Goal: Browse casually

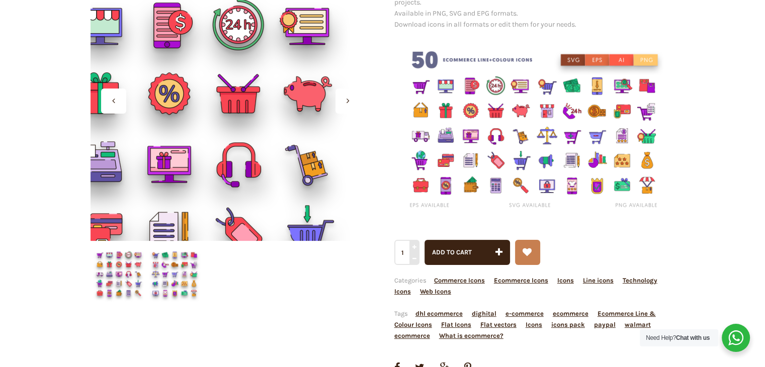
scroll to position [199, 0]
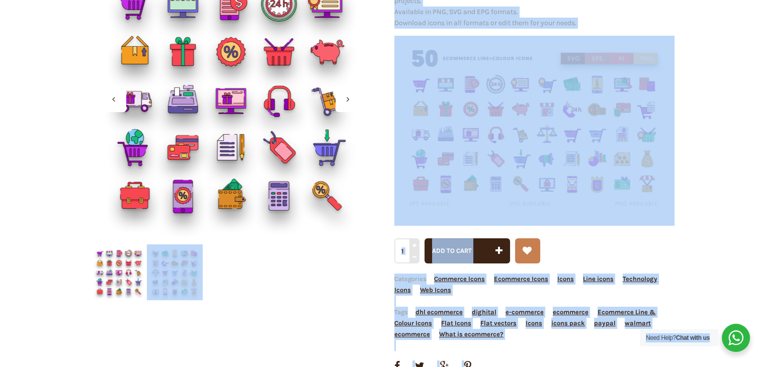
drag, startPoint x: 261, startPoint y: 75, endPoint x: 280, endPoint y: 265, distance: 190.7
click at [280, 265] on div at bounding box center [202, 273] width 223 height 56
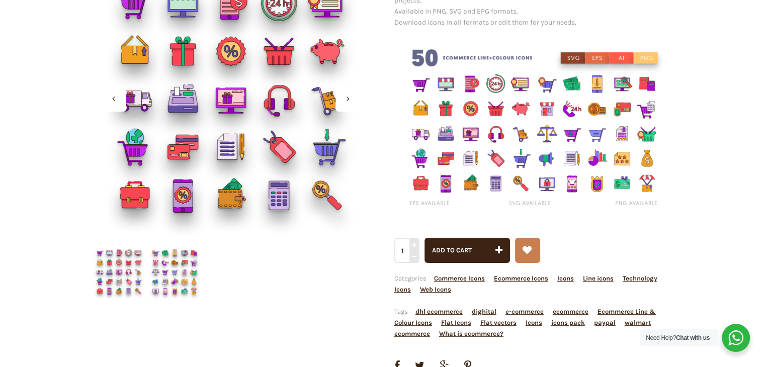
scroll to position [196, 0]
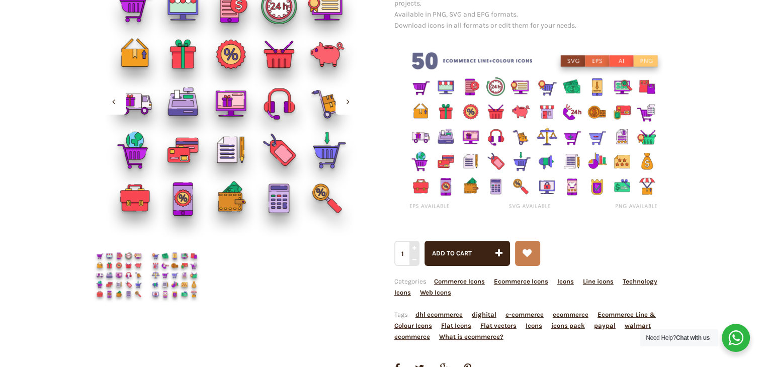
click at [575, 61] on img at bounding box center [534, 131] width 280 height 187
click at [622, 65] on img at bounding box center [534, 131] width 280 height 187
click at [491, 133] on img at bounding box center [534, 131] width 280 height 187
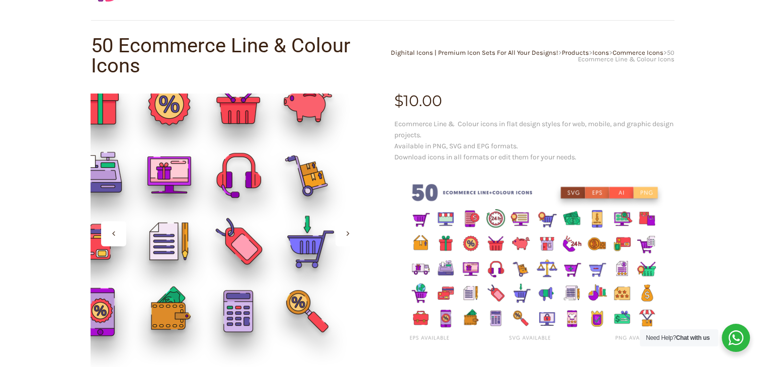
scroll to position [0, 0]
